Goal: Information Seeking & Learning: Learn about a topic

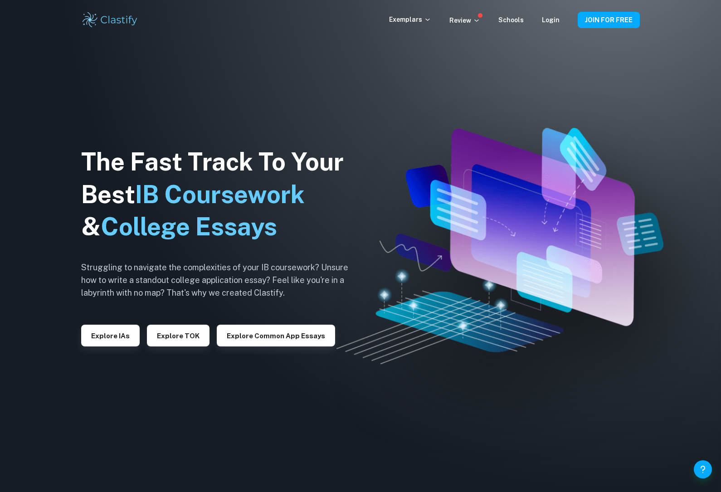
click at [126, 346] on button "Explore IAs" at bounding box center [110, 335] width 58 height 22
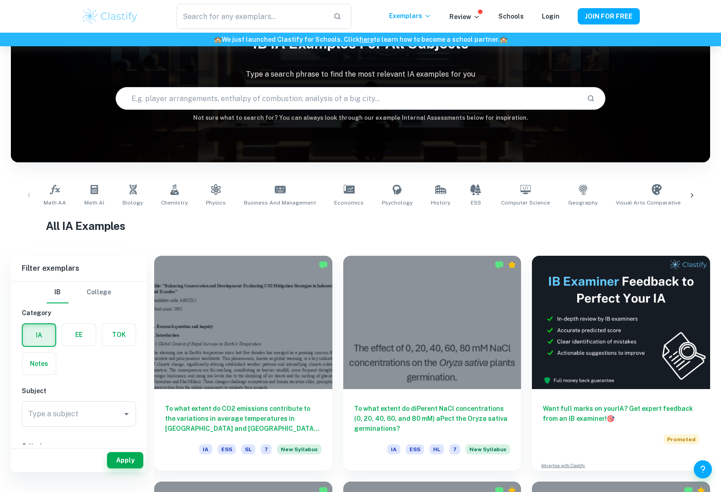
scroll to position [90, 0]
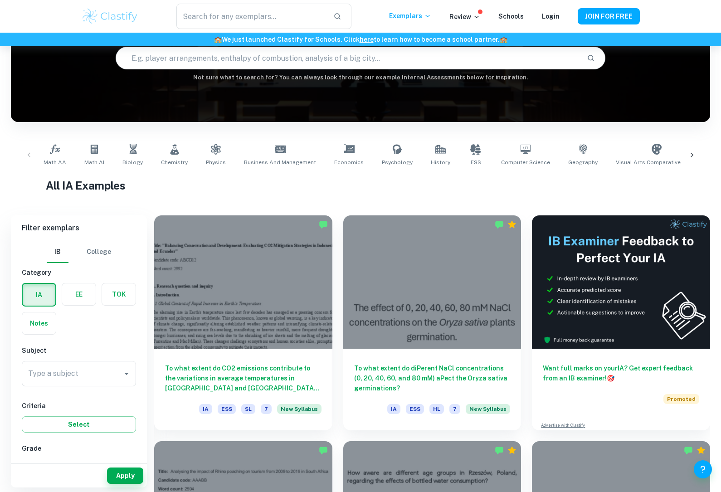
click at [95, 157] on link "Math AI" at bounding box center [94, 155] width 27 height 30
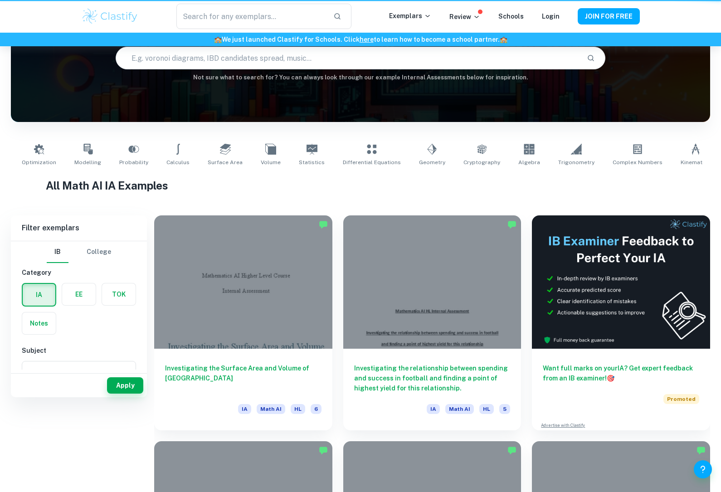
type input "Math AI"
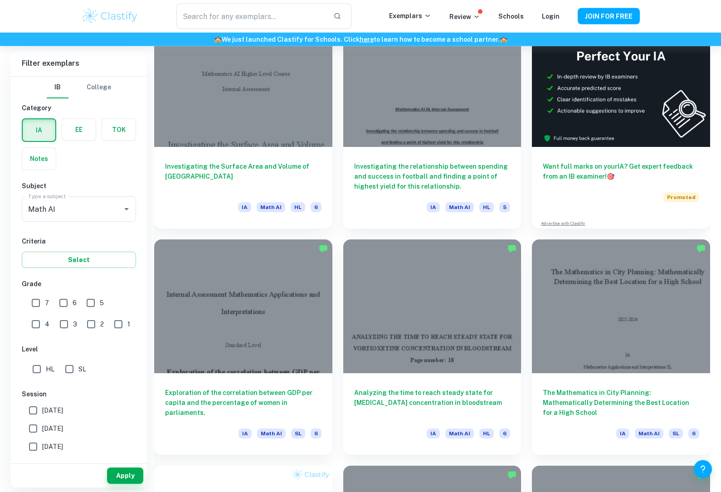
scroll to position [292, 0]
click at [77, 363] on input "SL" at bounding box center [69, 369] width 18 height 18
checkbox input "true"
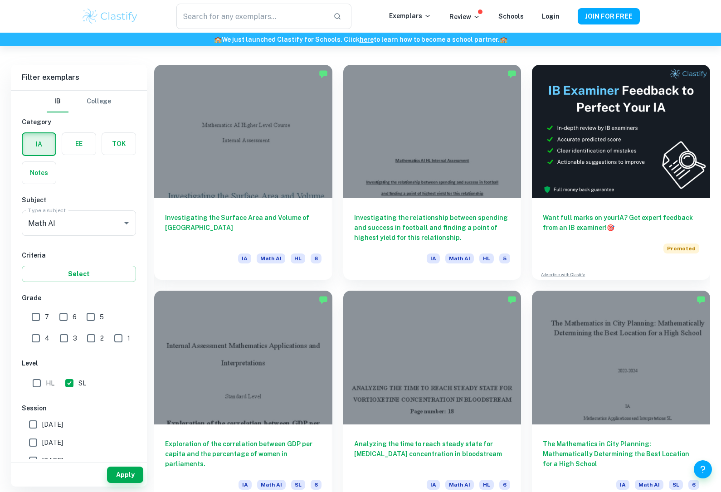
scroll to position [233, 0]
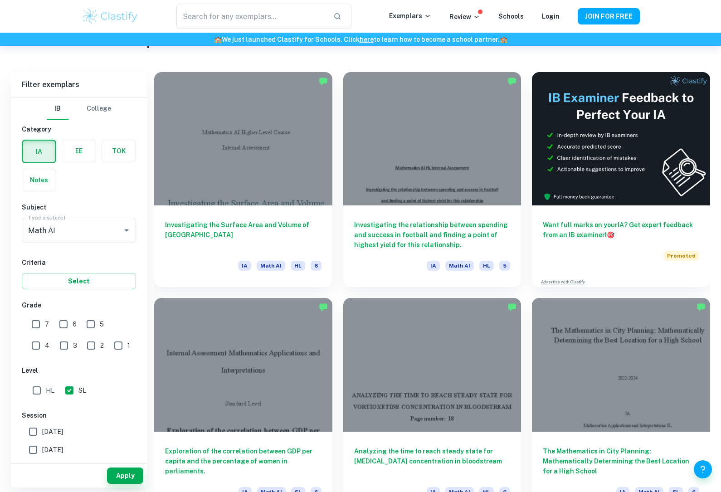
click at [131, 484] on button "Apply" at bounding box center [125, 475] width 36 height 16
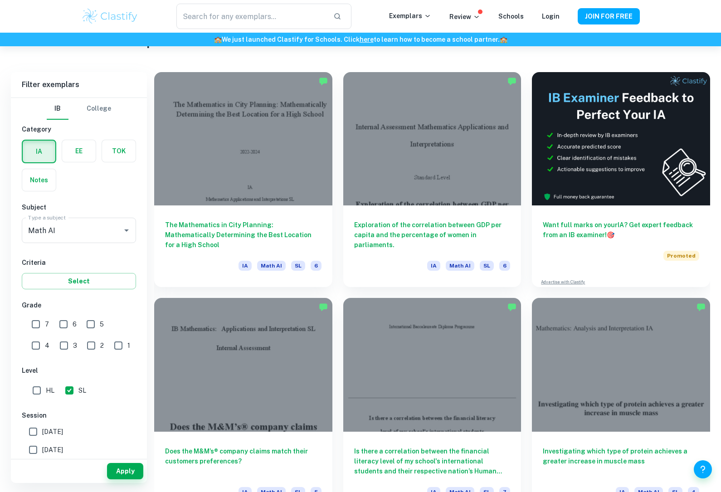
scroll to position [229, 0]
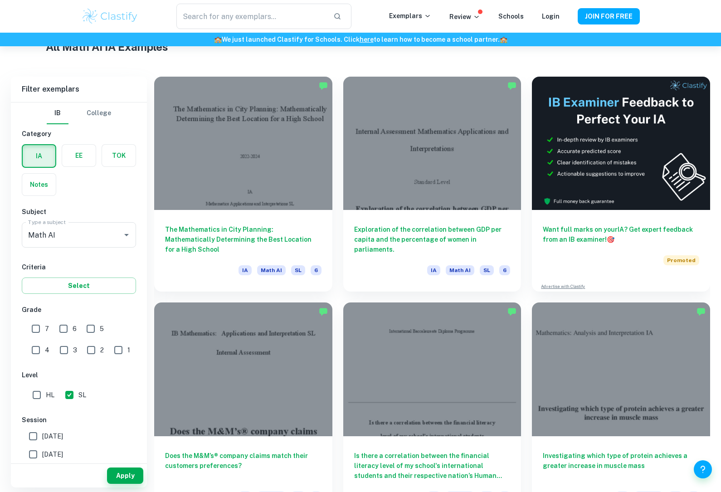
click at [122, 484] on button "Apply" at bounding box center [125, 475] width 36 height 16
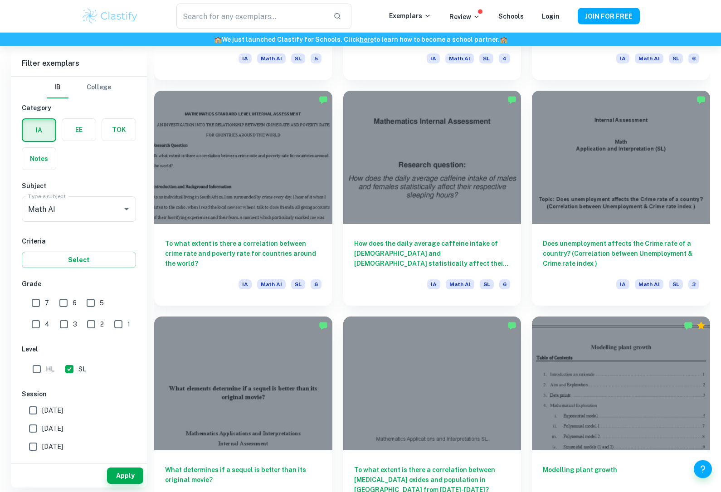
scroll to position [1118, 0]
click at [483, 196] on div at bounding box center [432, 157] width 178 height 133
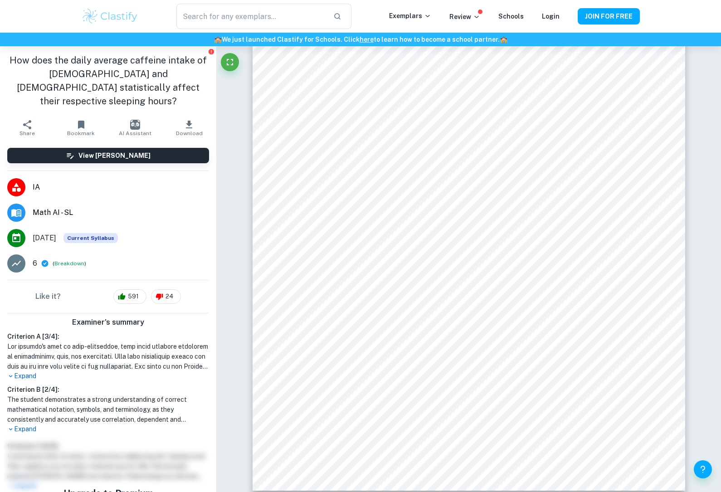
click at [27, 424] on p "Expand" at bounding box center [108, 429] width 202 height 10
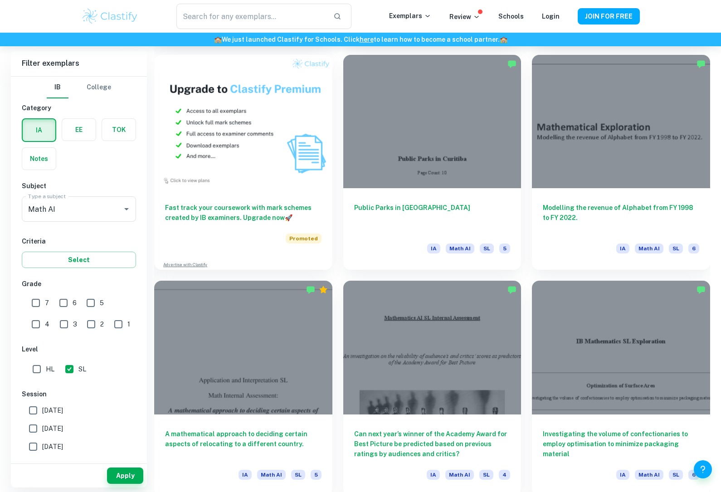
scroll to position [702, 0]
click at [59, 300] on input "6" at bounding box center [63, 303] width 18 height 18
checkbox input "true"
click at [30, 300] on input "7" at bounding box center [36, 303] width 18 height 18
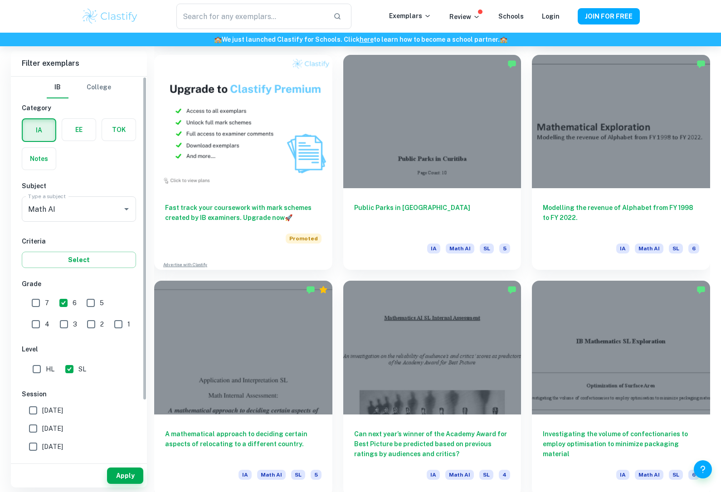
checkbox input "true"
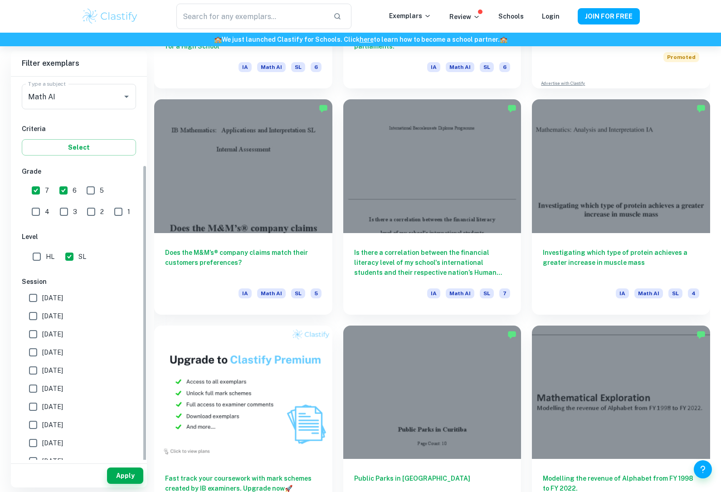
scroll to position [112, 0]
click at [36, 145] on button "Select" at bounding box center [79, 148] width 114 height 16
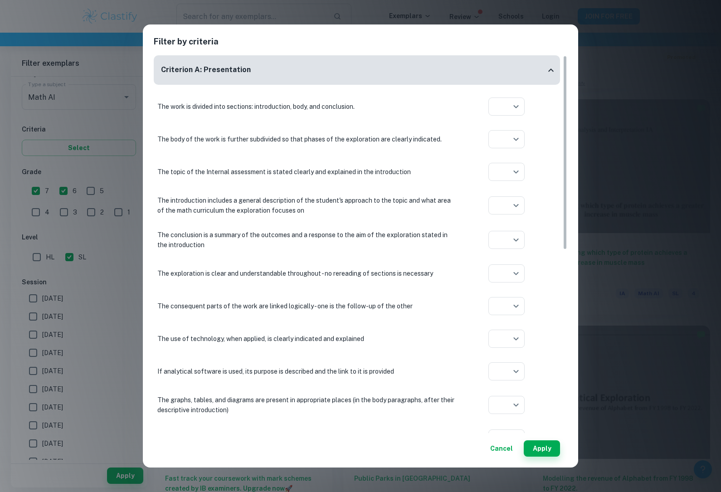
click at [649, 343] on div "Filter by criteria Criterion A: Presentation The work is divided into sections:…" at bounding box center [360, 246] width 721 height 492
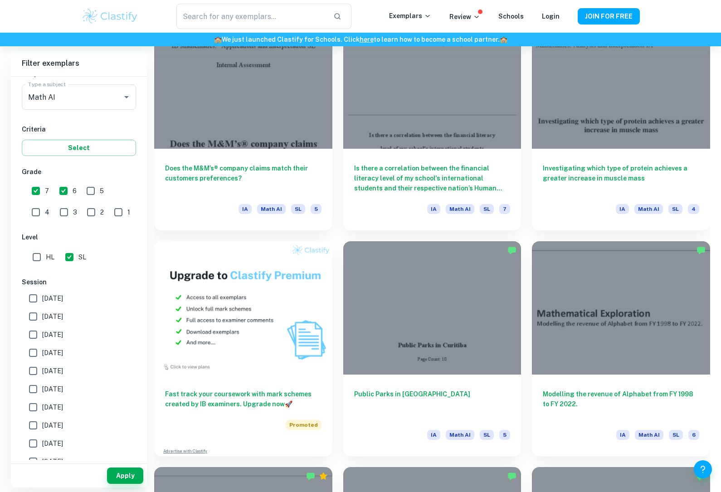
click at [127, 484] on button "Apply" at bounding box center [125, 475] width 36 height 16
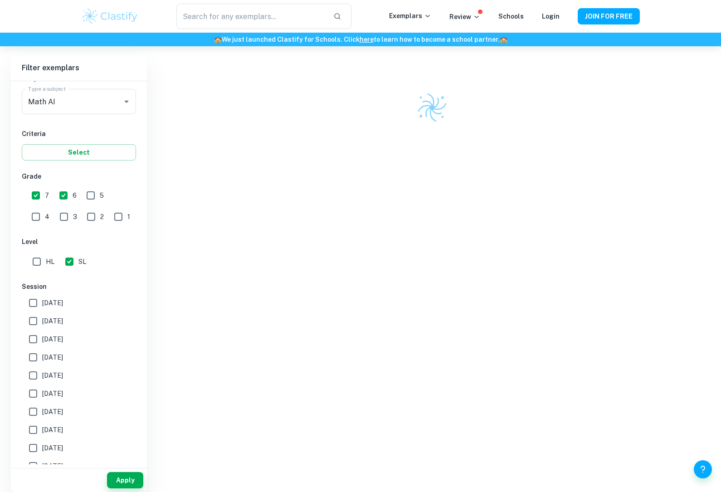
scroll to position [250, 0]
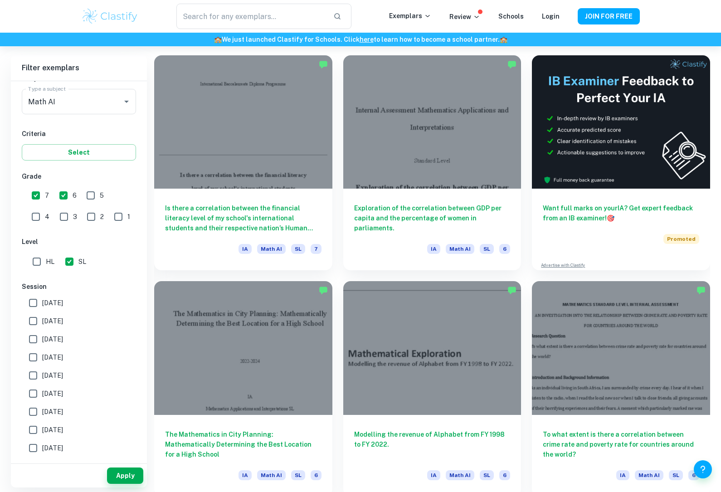
click at [179, 239] on div "Is there a correlation between the financial literacy level of my school's inte…" at bounding box center [243, 230] width 178 height 82
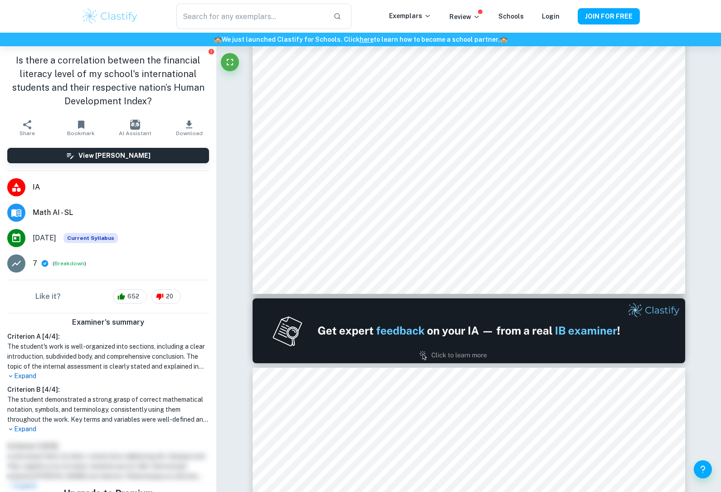
scroll to position [304, 0]
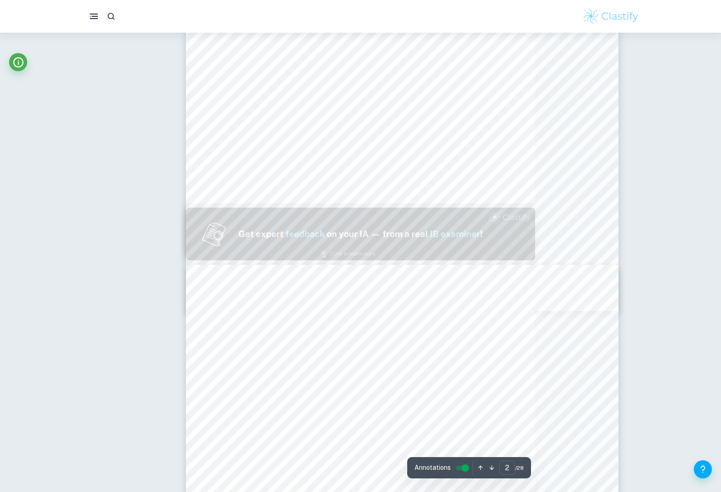
type input "1"
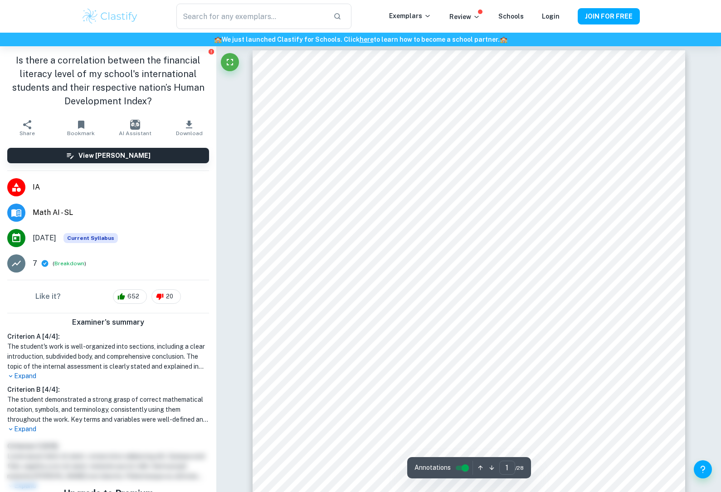
scroll to position [0, 0]
